Goal: Find specific page/section: Find specific page/section

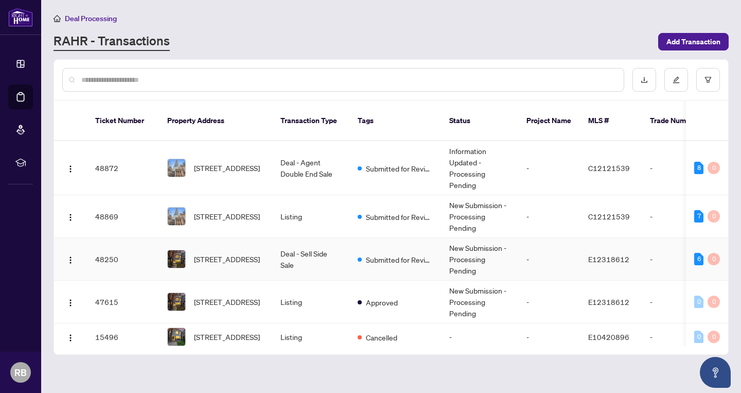
click at [305, 250] on td "Deal - Sell Side Sale" at bounding box center [310, 259] width 77 height 43
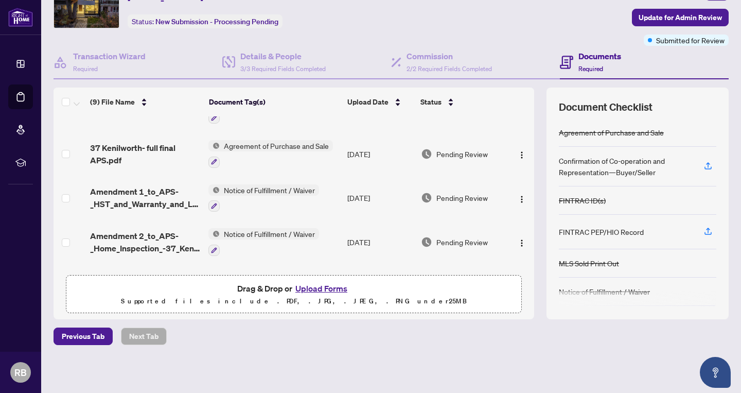
scroll to position [32, 0]
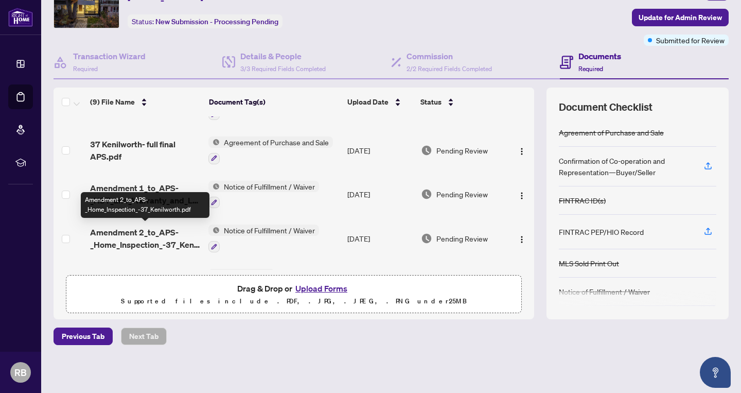
click at [178, 236] on span "Amendment 2_to_APS-_Home_Inspection_-37_Kenilworth.pdf" at bounding box center [145, 238] width 110 height 25
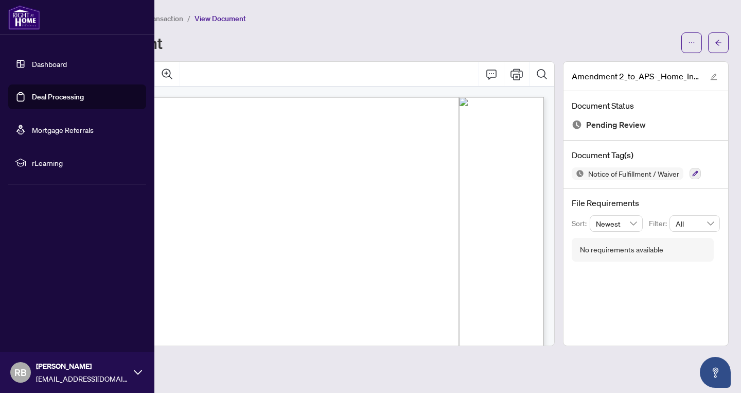
click at [56, 99] on link "Deal Processing" at bounding box center [58, 96] width 52 height 9
